Goal: Find specific page/section: Find specific page/section

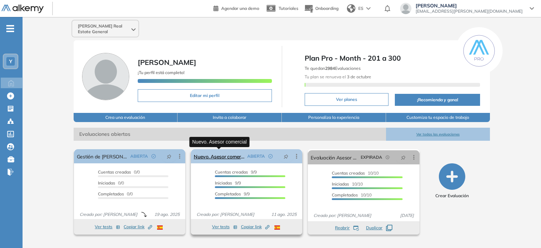
click at [240, 157] on link "Nuevo. Asesor comercial" at bounding box center [219, 156] width 51 height 14
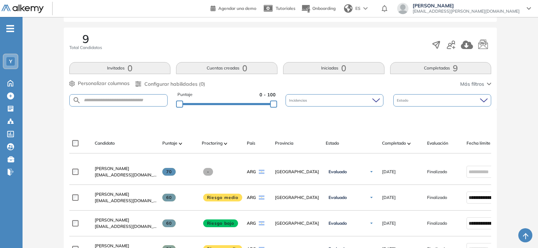
click at [404, 69] on button "Completadas 9" at bounding box center [440, 68] width 101 height 12
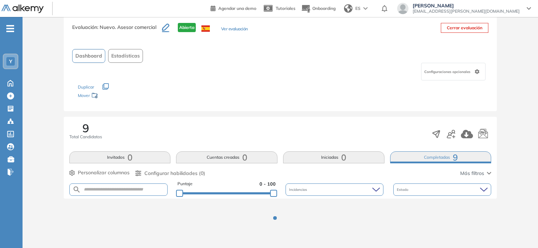
scroll to position [16, 0]
drag, startPoint x: 404, startPoint y: 69, endPoint x: 359, endPoint y: 61, distance: 46.4
click at [359, 61] on div "Dashboard Estadísticas" at bounding box center [280, 57] width 417 height 14
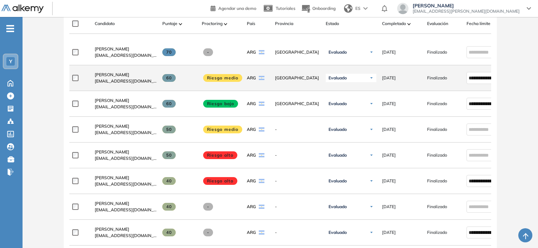
scroll to position [227, 0]
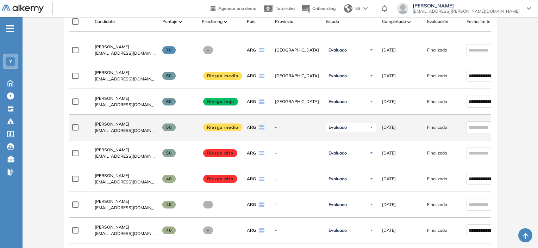
click at [288, 126] on span "-" at bounding box center [297, 127] width 45 height 6
click at [112, 123] on span "[PERSON_NAME]" at bounding box center [112, 123] width 35 height 5
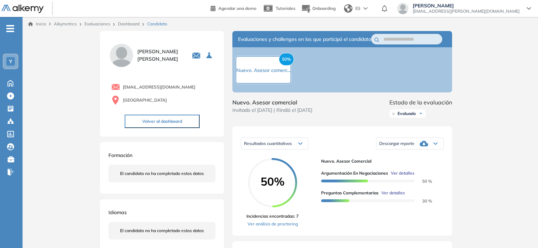
click at [35, 24] on link "Inicio" at bounding box center [37, 24] width 18 height 6
